Goal: Task Accomplishment & Management: Manage account settings

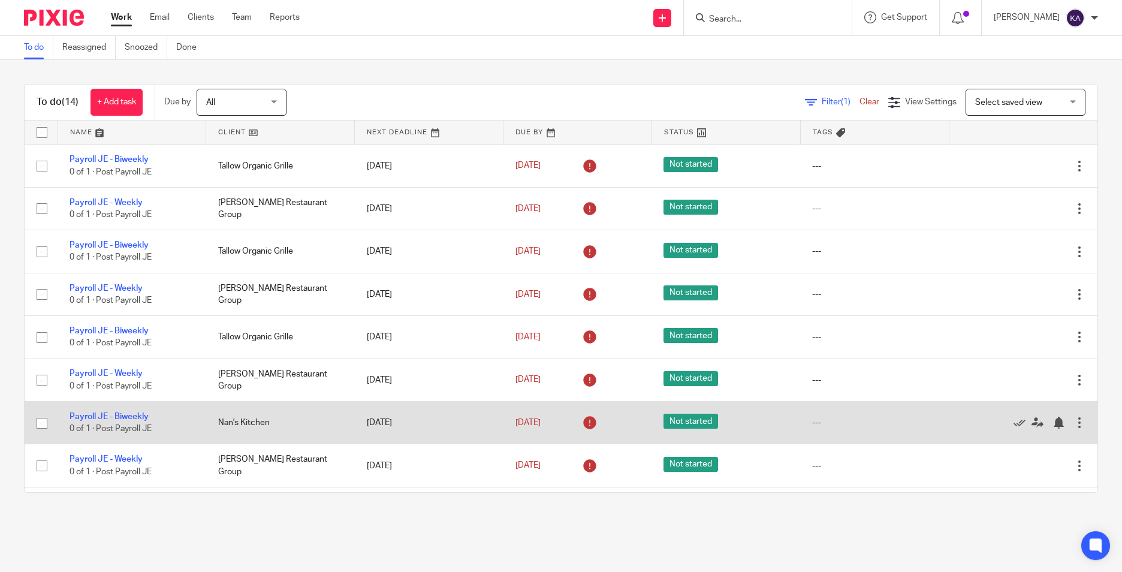
scroll to position [60, 0]
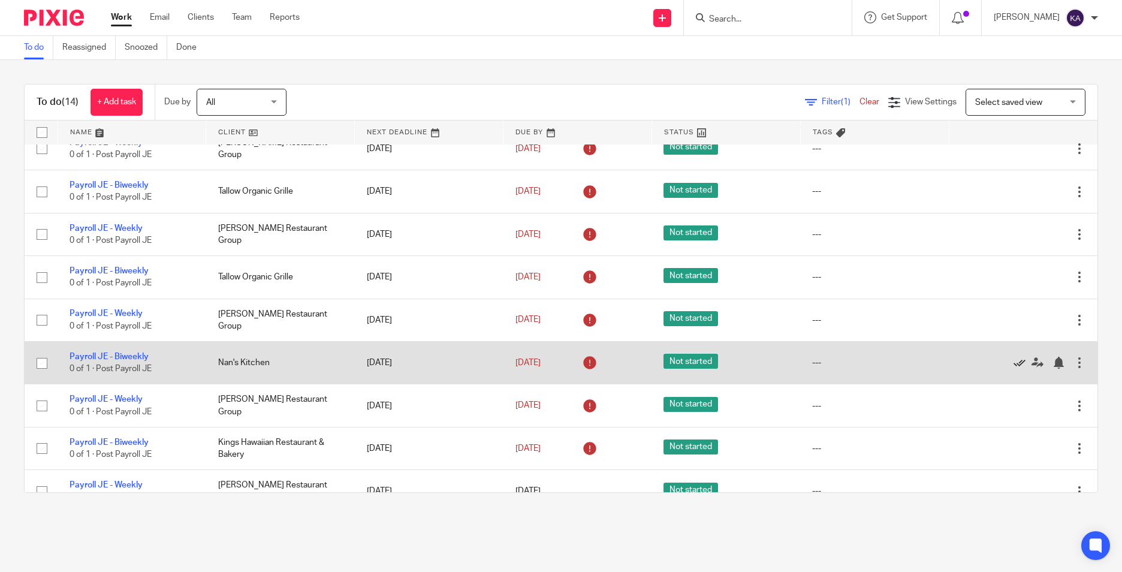
click at [1013, 361] on icon at bounding box center [1019, 362] width 12 height 12
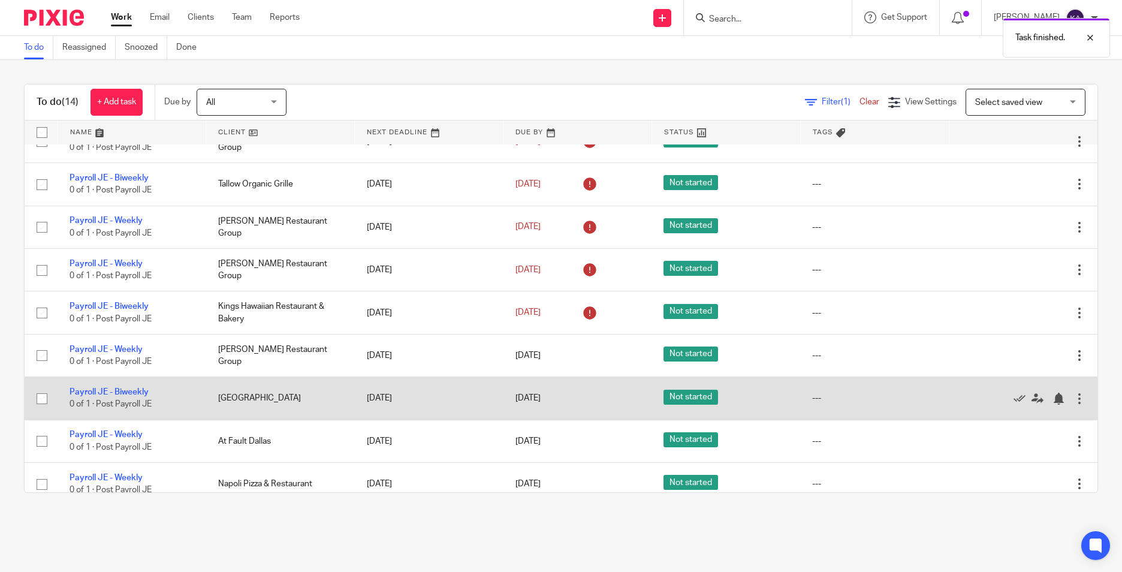
scroll to position [180, 0]
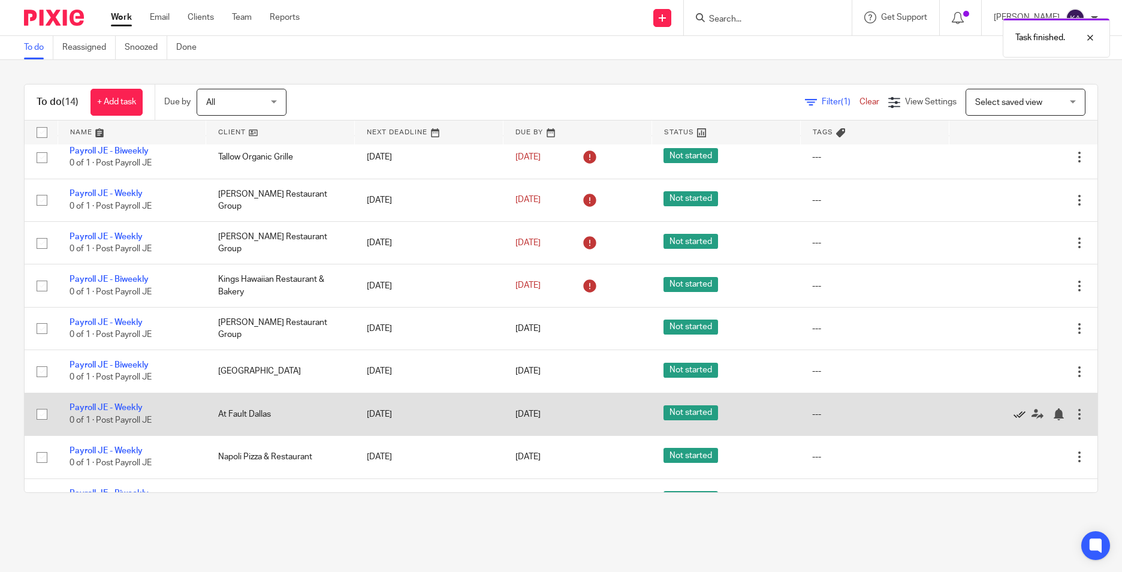
click at [1013, 413] on icon at bounding box center [1019, 414] width 12 height 12
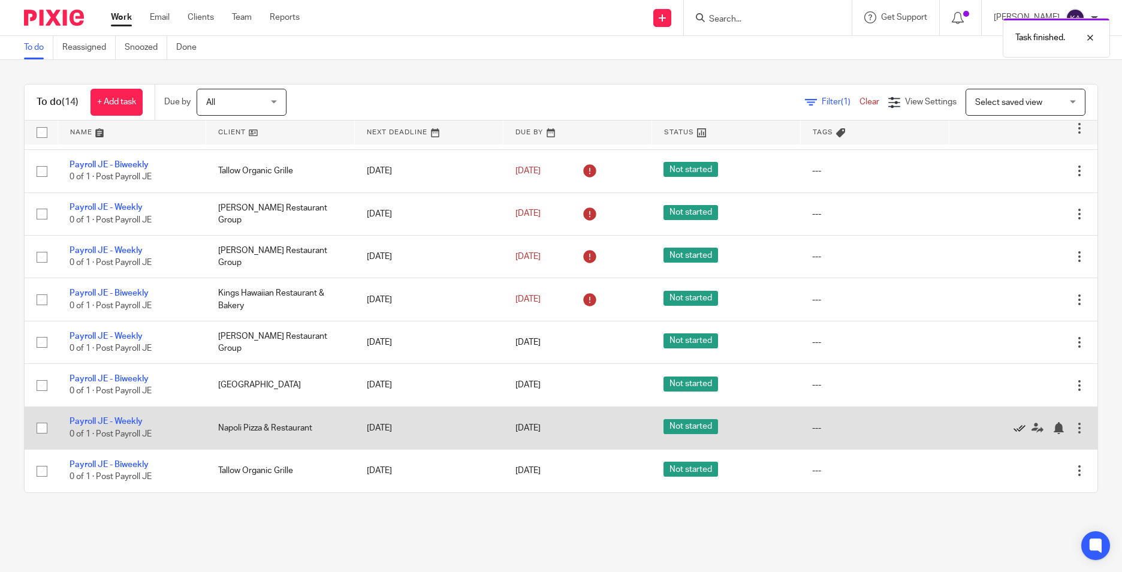
click at [1013, 426] on icon at bounding box center [1019, 428] width 12 height 12
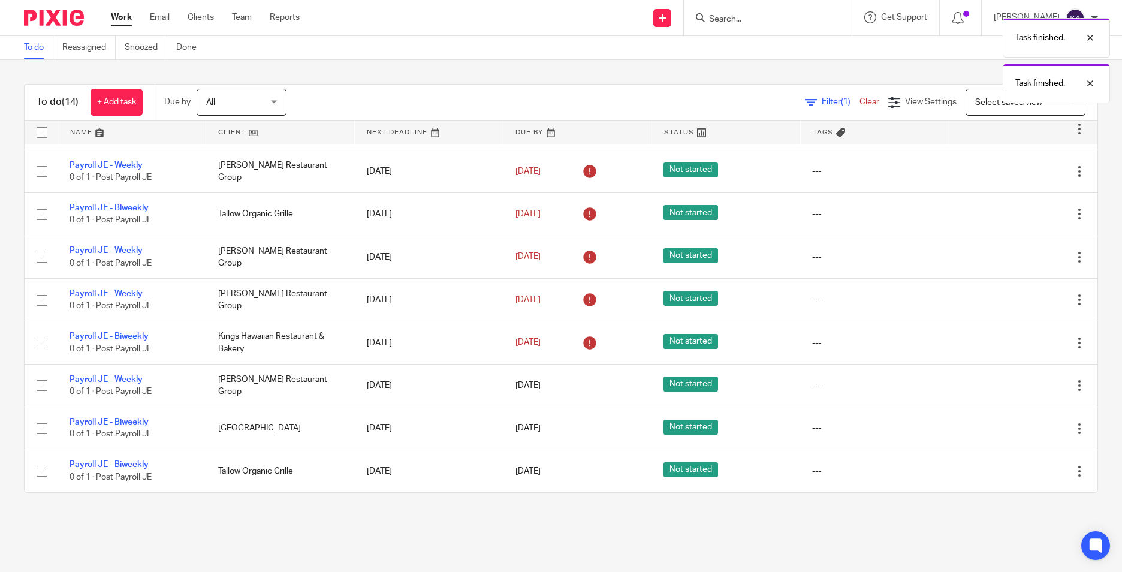
click at [395, 537] on main "To do Reassigned Snoozed Done To do (14) + Add task Due by All All [DATE] [DATE…" at bounding box center [561, 286] width 1122 height 572
click at [513, 545] on main "To do Reassigned Snoozed Done To do (14) + Add task Due by All All [DATE] [DATE…" at bounding box center [561, 286] width 1122 height 572
click at [1004, 530] on main "To do Reassigned Snoozed Done To do (14) + Add task Due by All All [DATE] [DATE…" at bounding box center [561, 286] width 1122 height 572
click at [1006, 527] on main "To do Reassigned Snoozed Done To do (14) + Add task Due by All All [DATE] [DATE…" at bounding box center [561, 286] width 1122 height 572
click at [1007, 527] on main "To do Reassigned Snoozed Done To do (14) + Add task Due by All All [DATE] [DATE…" at bounding box center [561, 286] width 1122 height 572
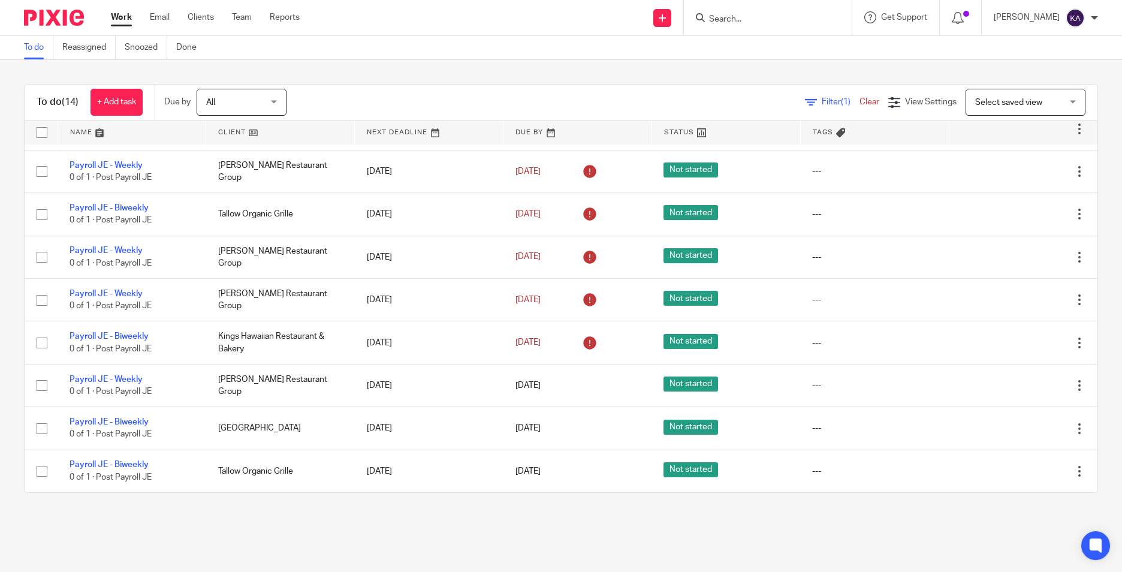
drag, startPoint x: 938, startPoint y: 520, endPoint x: 929, endPoint y: 524, distance: 9.9
click at [937, 520] on main "To do Reassigned Snoozed Done To do (14) + Add task Due by All All [DATE] [DATE…" at bounding box center [561, 286] width 1122 height 572
click at [926, 504] on div "To do (14) + Add task Due by All All [DATE] [DATE] This week Next week This mon…" at bounding box center [561, 288] width 1122 height 457
click at [300, 531] on main "To do Reassigned Snoozed Done To do (14) + Add task Due by All All [DATE] [DATE…" at bounding box center [561, 286] width 1122 height 572
click at [291, 533] on main "To do Reassigned Snoozed Done To do (14) + Add task Due by All All [DATE] [DATE…" at bounding box center [561, 286] width 1122 height 572
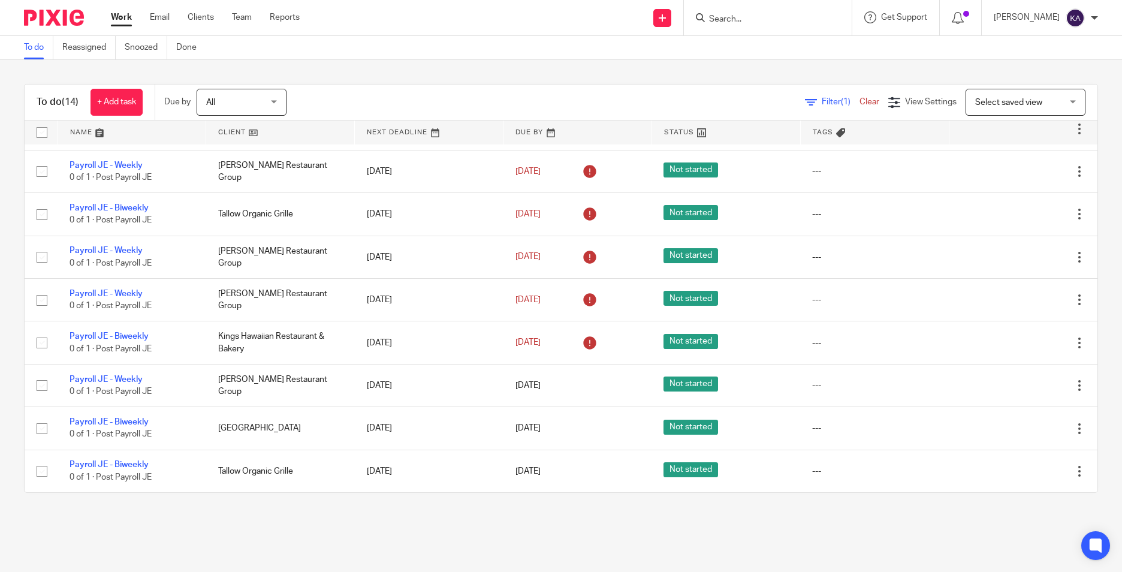
click at [550, 529] on main "To do Reassigned Snoozed Done To do (14) + Add task Due by All All [DATE] [DATE…" at bounding box center [561, 286] width 1122 height 572
click at [562, 533] on main "To do Reassigned Snoozed Done To do (14) + Add task Due by All All [DATE] [DATE…" at bounding box center [561, 286] width 1122 height 572
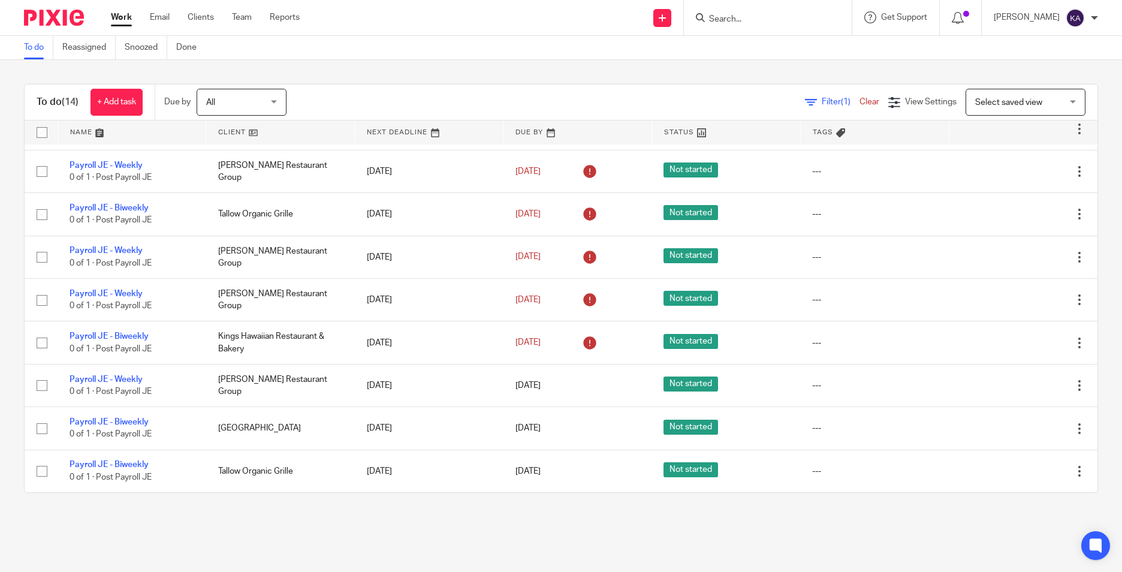
click at [502, 543] on main "To do Reassigned Snoozed Done To do (14) + Add task Due by All All [DATE] [DATE…" at bounding box center [561, 286] width 1122 height 572
click at [614, 550] on main "To do Reassigned Snoozed Done To do (14) + Add task Due by All All [DATE] [DATE…" at bounding box center [561, 286] width 1122 height 572
click at [642, 533] on main "To do Reassigned Snoozed Done To do (14) + Add task Due by All All [DATE] [DATE…" at bounding box center [561, 286] width 1122 height 572
click at [636, 528] on main "To do Reassigned Snoozed Done To do (14) + Add task Due by All All [DATE] [DATE…" at bounding box center [561, 286] width 1122 height 572
click at [637, 521] on main "To do Reassigned Snoozed Done To do (14) + Add task Due by All All [DATE] [DATE…" at bounding box center [561, 286] width 1122 height 572
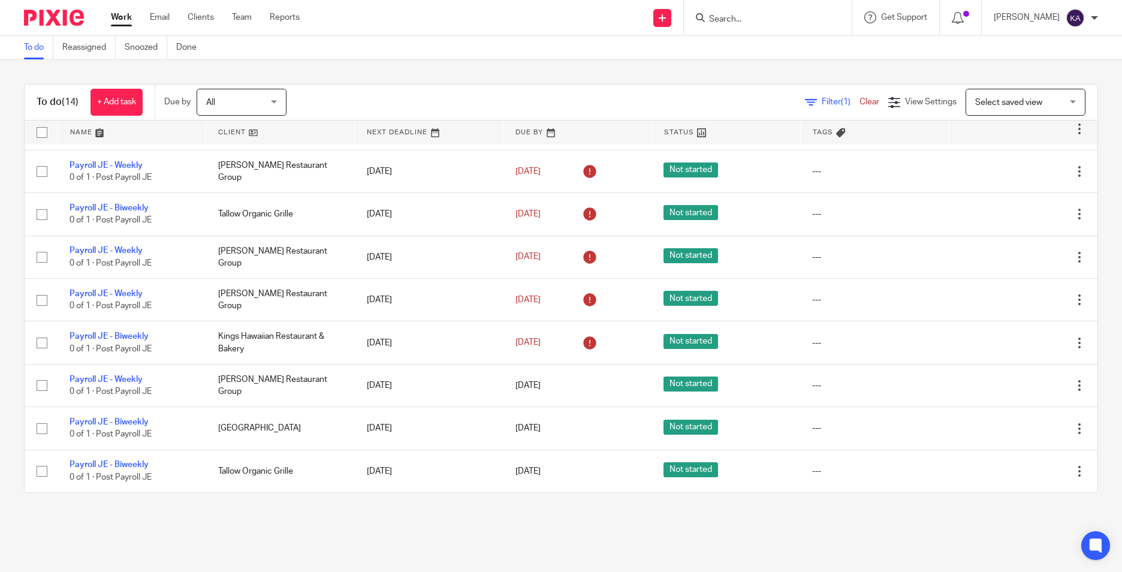
click at [639, 521] on main "To do Reassigned Snoozed Done To do (14) + Add task Due by All All [DATE] [DATE…" at bounding box center [561, 286] width 1122 height 572
click at [640, 519] on main "To do Reassigned Snoozed Done To do (14) + Add task Due by All All [DATE] [DATE…" at bounding box center [561, 286] width 1122 height 572
click at [641, 517] on main "To do Reassigned Snoozed Done To do (14) + Add task Due by All All [DATE] [DATE…" at bounding box center [561, 286] width 1122 height 572
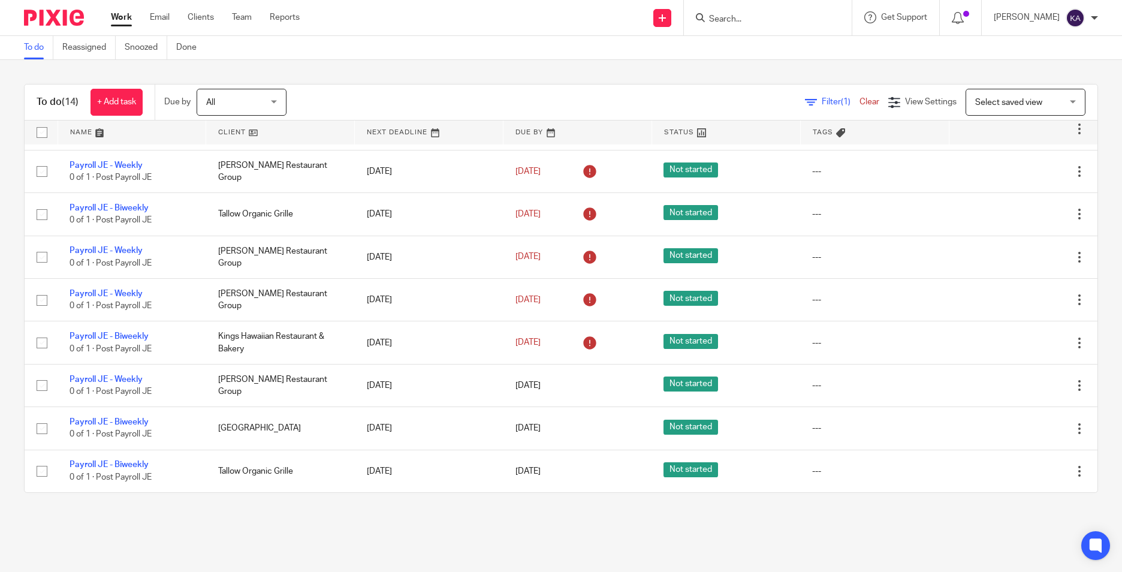
click at [616, 518] on main "To do Reassigned Snoozed Done To do (14) + Add task Due by All All [DATE] [DATE…" at bounding box center [561, 286] width 1122 height 572
click at [468, 513] on div "To do (14) + Add task Due by All All [DATE] [DATE] This week Next week This mon…" at bounding box center [561, 288] width 1122 height 457
click at [569, 533] on main "To do Reassigned Snoozed Done To do (14) + Add task Due by All All [DATE] [DATE…" at bounding box center [561, 286] width 1122 height 572
click at [568, 533] on main "To do Reassigned Snoozed Done To do (14) + Add task Due by All All [DATE] [DATE…" at bounding box center [561, 286] width 1122 height 572
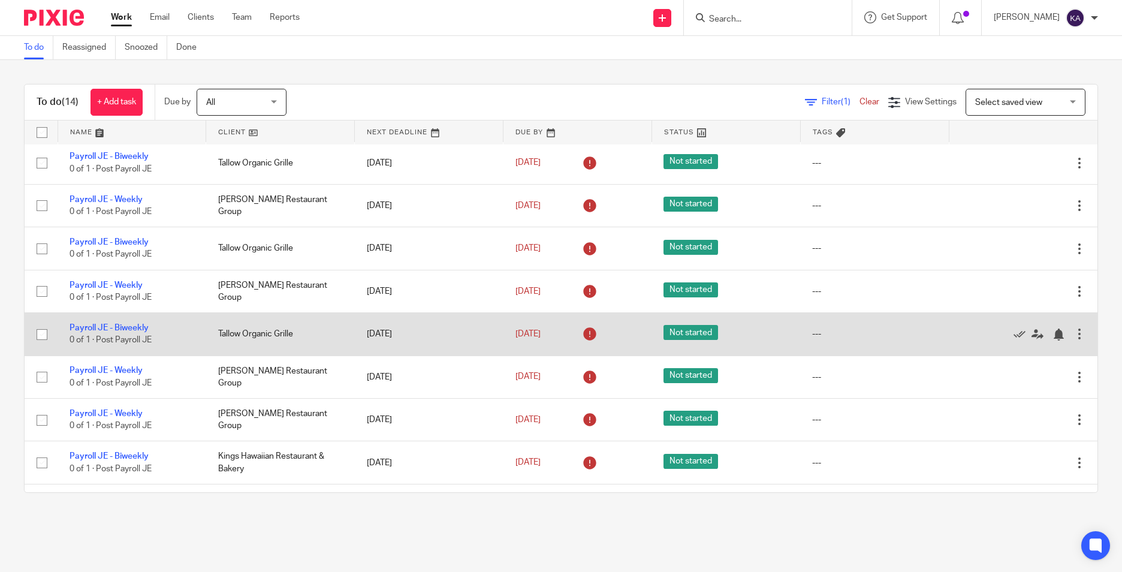
scroll to position [0, 0]
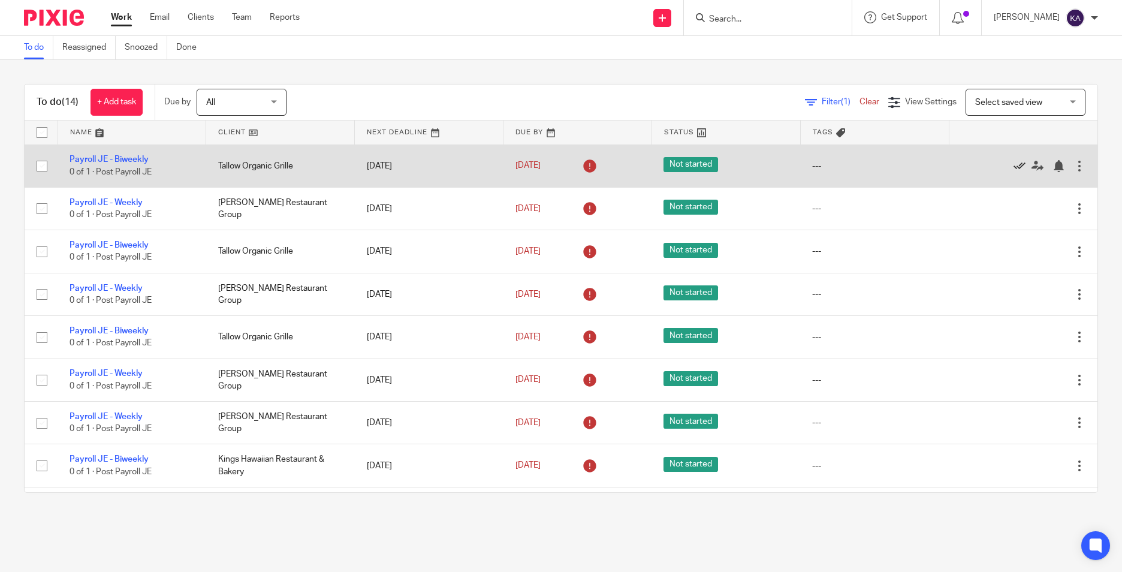
click at [1013, 164] on icon at bounding box center [1019, 166] width 12 height 12
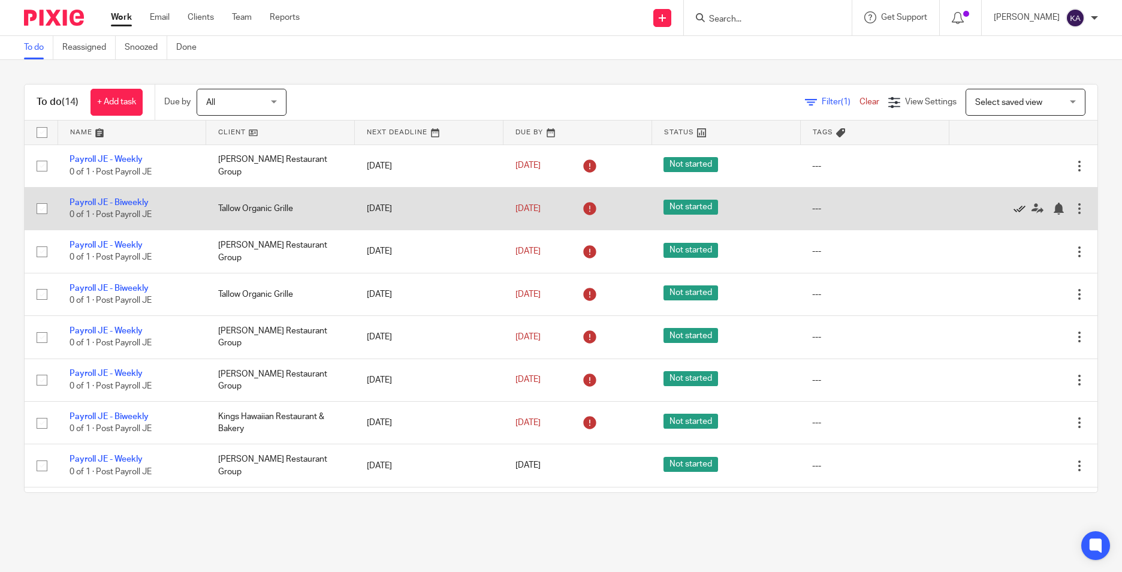
click at [1013, 204] on icon at bounding box center [1019, 209] width 12 height 12
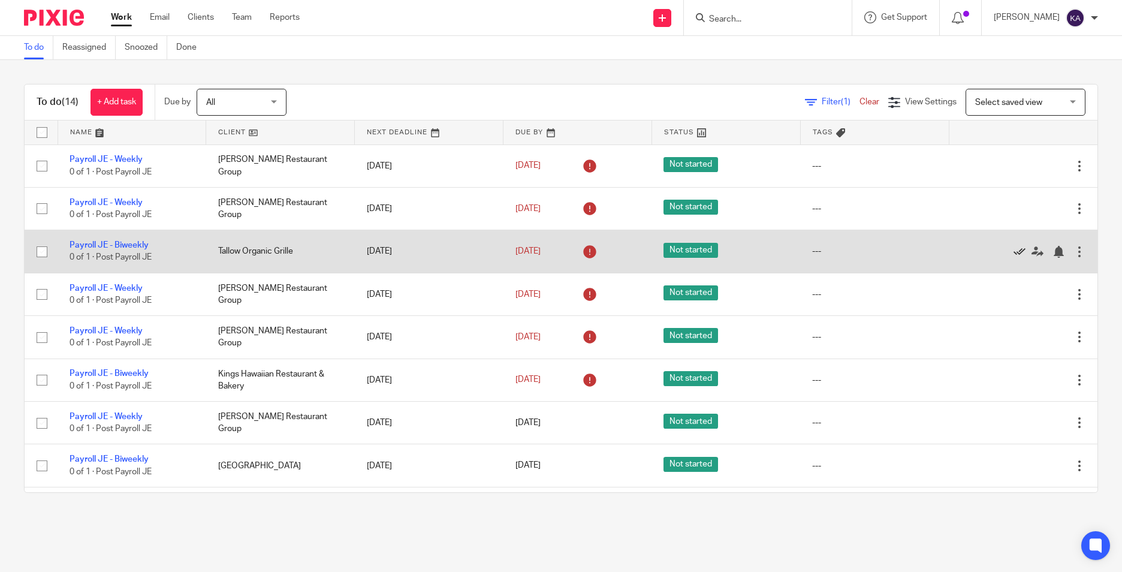
click at [1013, 249] on icon at bounding box center [1019, 252] width 12 height 12
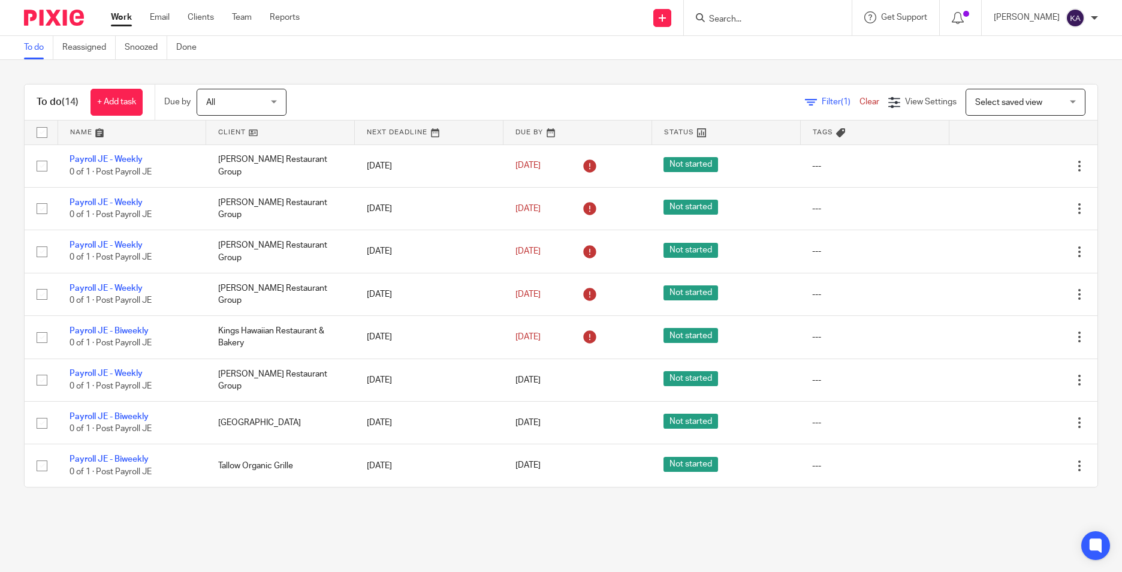
click at [636, 523] on main "To do Reassigned Snoozed Done To do (14) + Add task Due by All All [DATE] [DATE…" at bounding box center [561, 286] width 1122 height 572
